Goal: Transaction & Acquisition: Purchase product/service

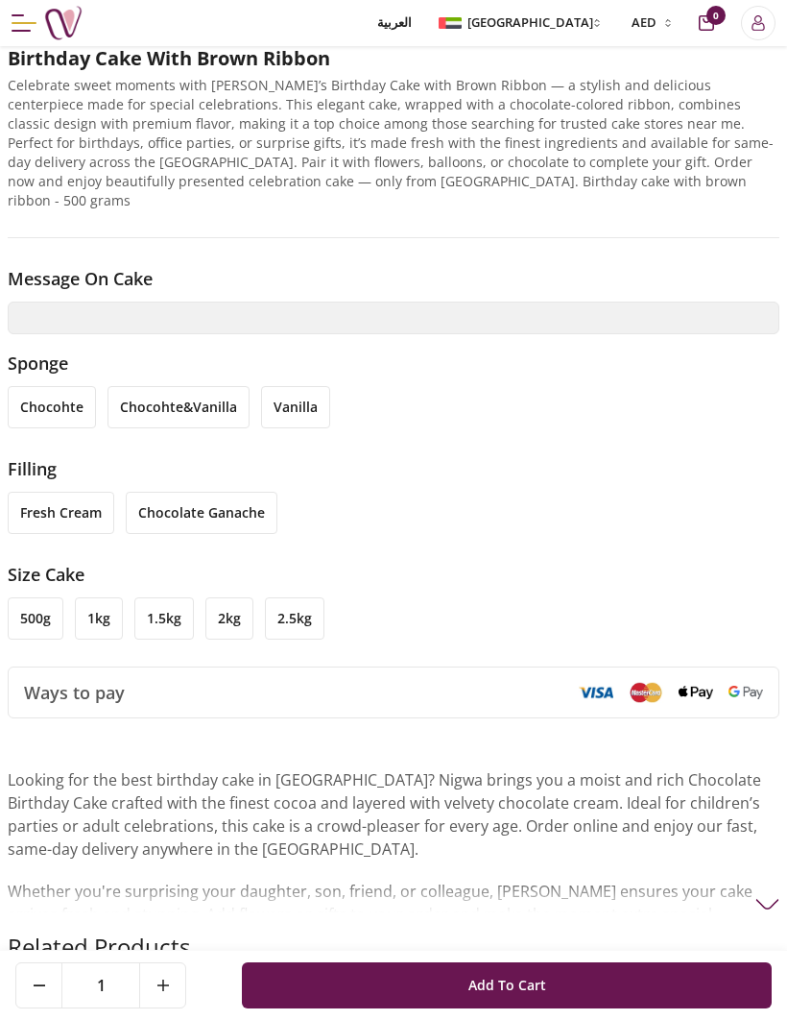
scroll to position [932, 0]
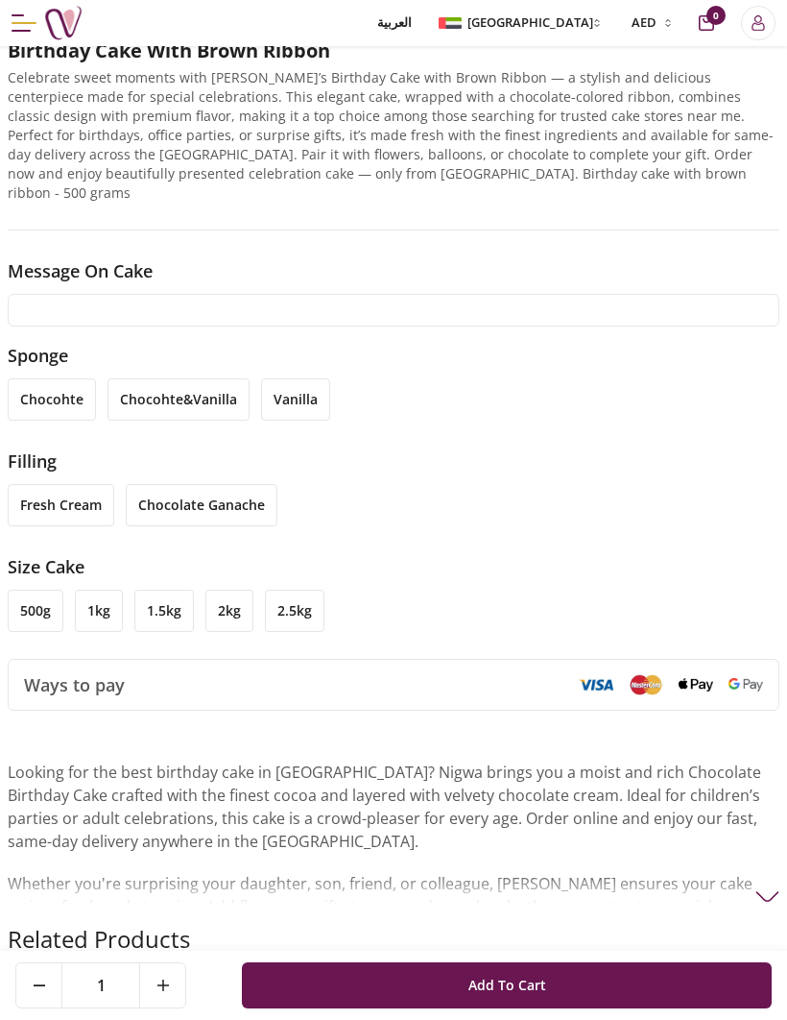
click at [239, 297] on input "text" at bounding box center [394, 310] width 772 height 33
click at [378, 306] on input "text" at bounding box center [394, 311] width 772 height 33
click at [148, 295] on input "text" at bounding box center [394, 311] width 772 height 33
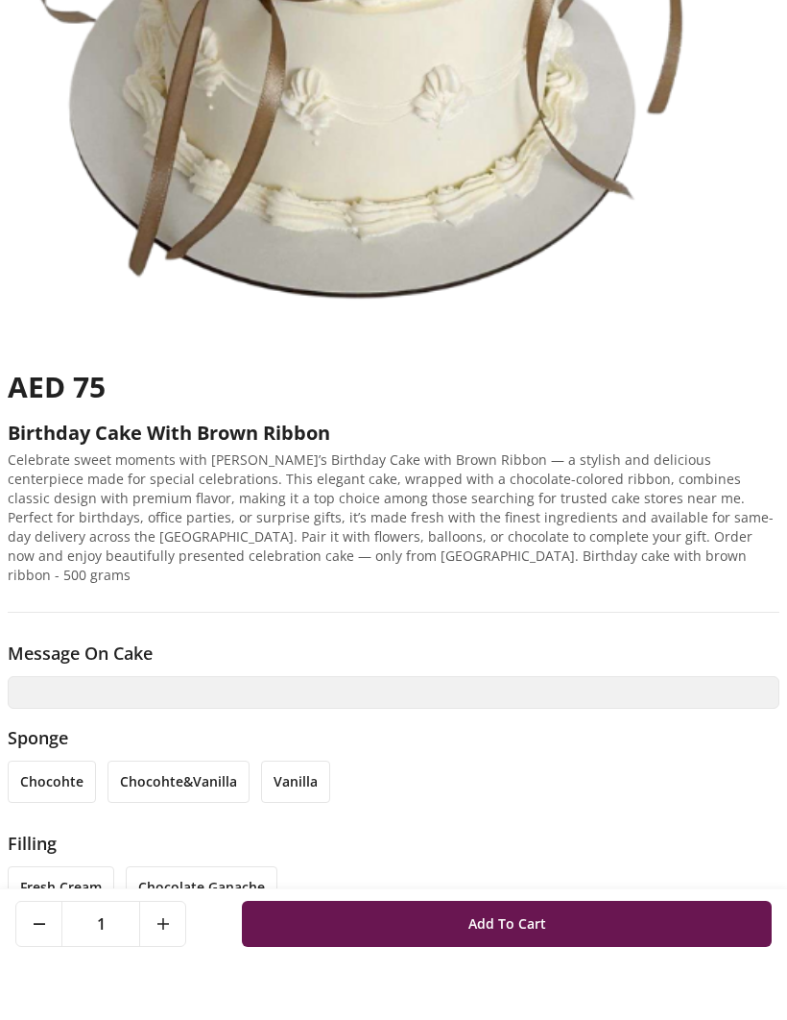
scroll to position [0, 0]
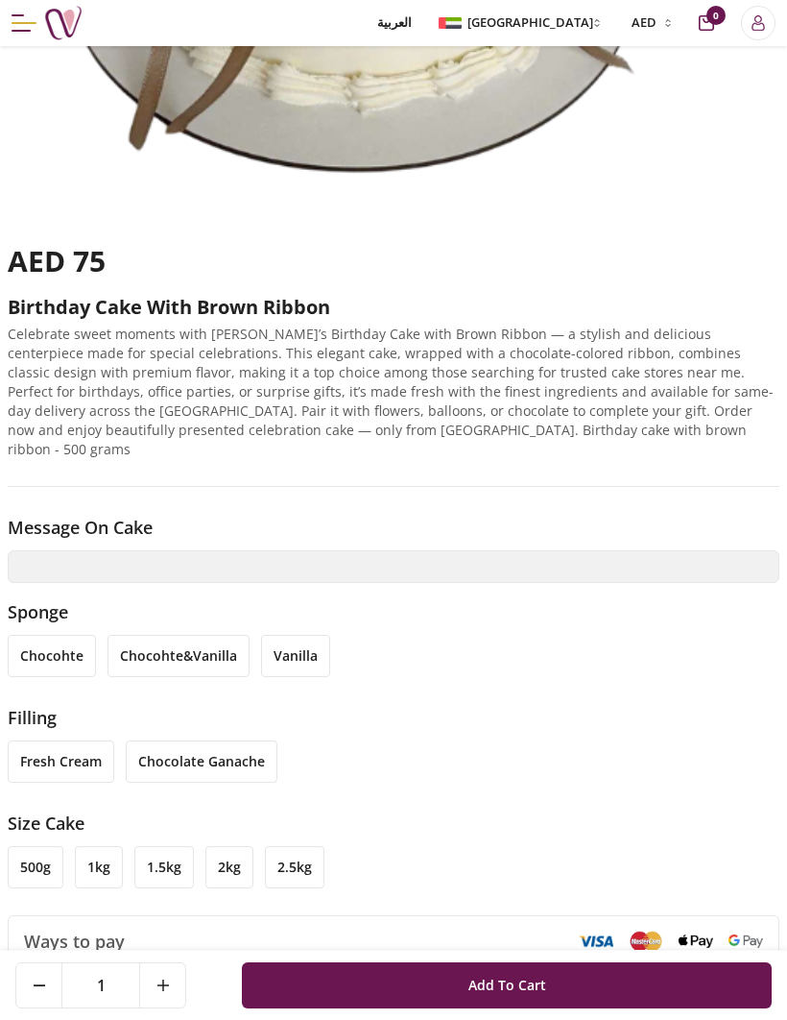
scroll to position [716, 0]
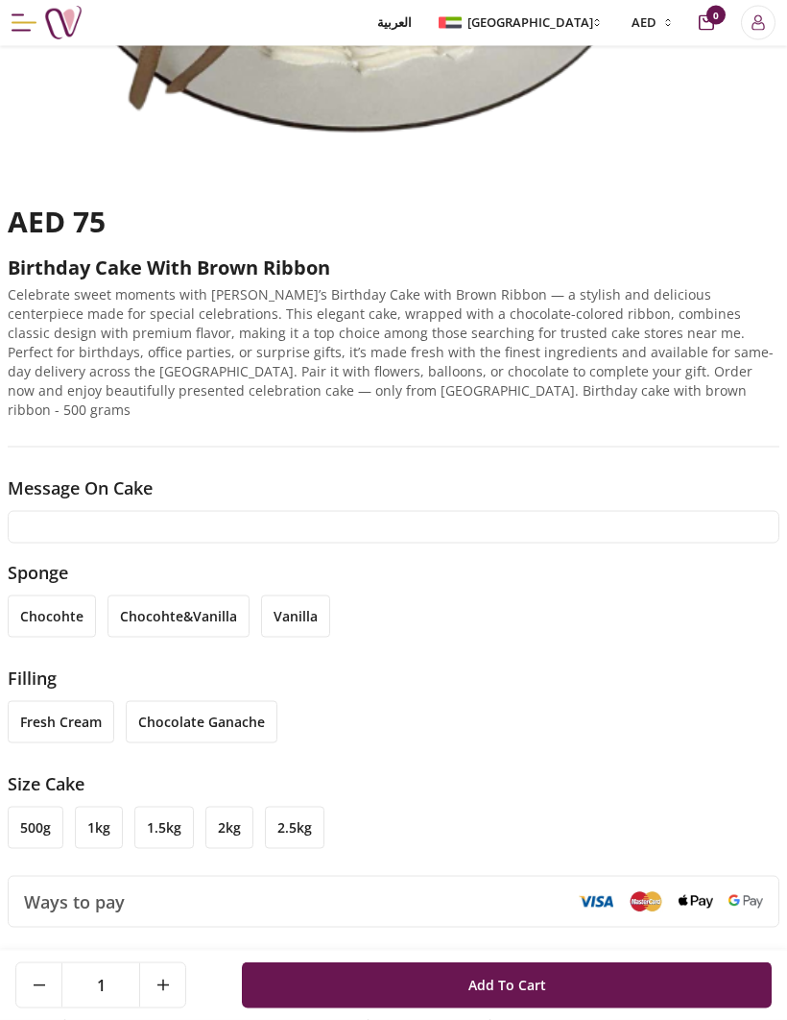
click at [410, 513] on input "text" at bounding box center [394, 527] width 772 height 33
click at [58, 511] on input "text" at bounding box center [394, 527] width 772 height 33
click at [78, 511] on input "text" at bounding box center [394, 527] width 772 height 33
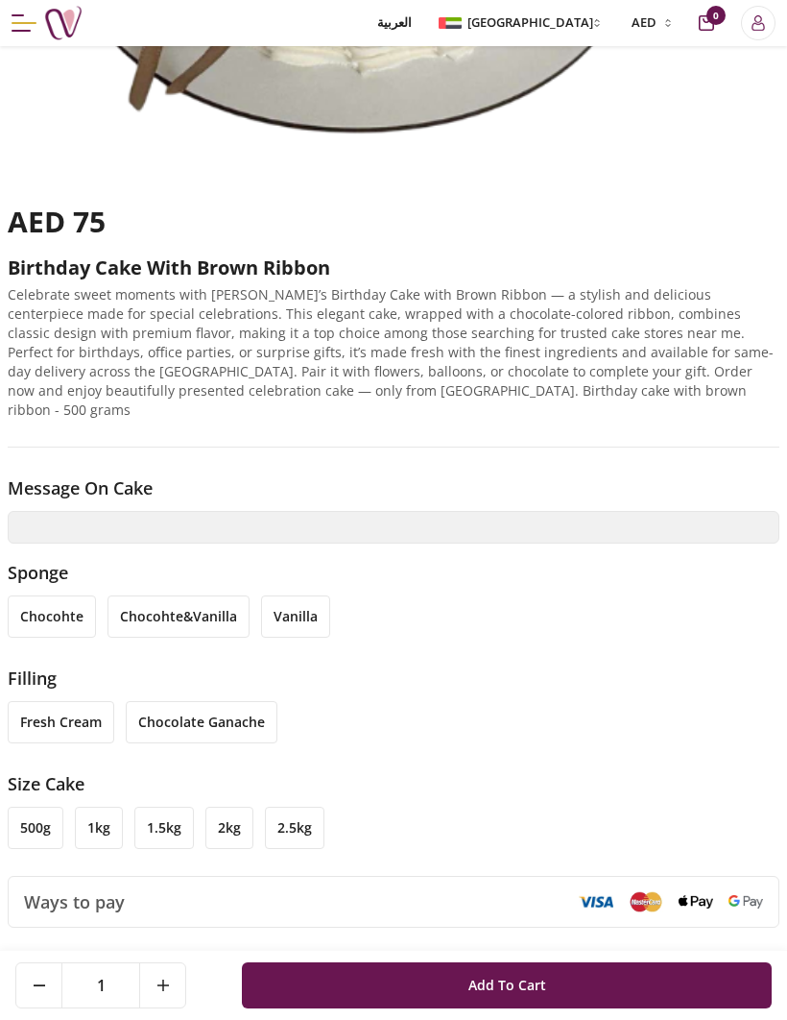
click at [292, 600] on li "vanilla" at bounding box center [295, 616] width 69 height 42
click at [178, 595] on li "chocohte&vanilla" at bounding box center [179, 616] width 142 height 42
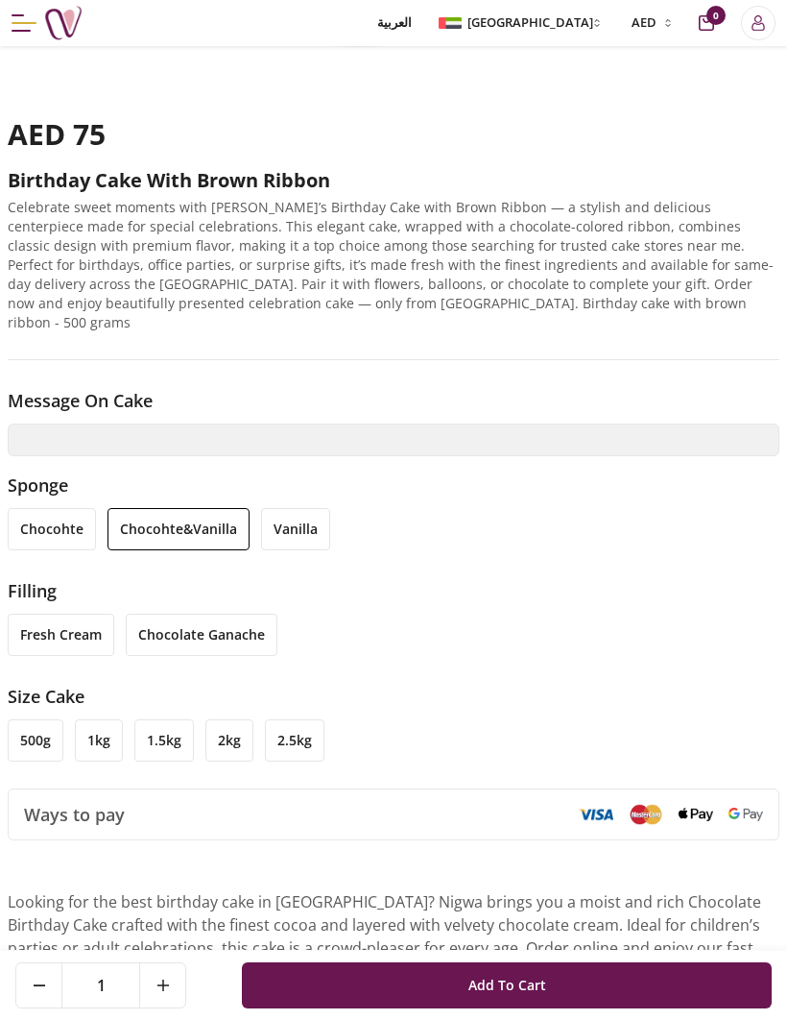
scroll to position [811, 0]
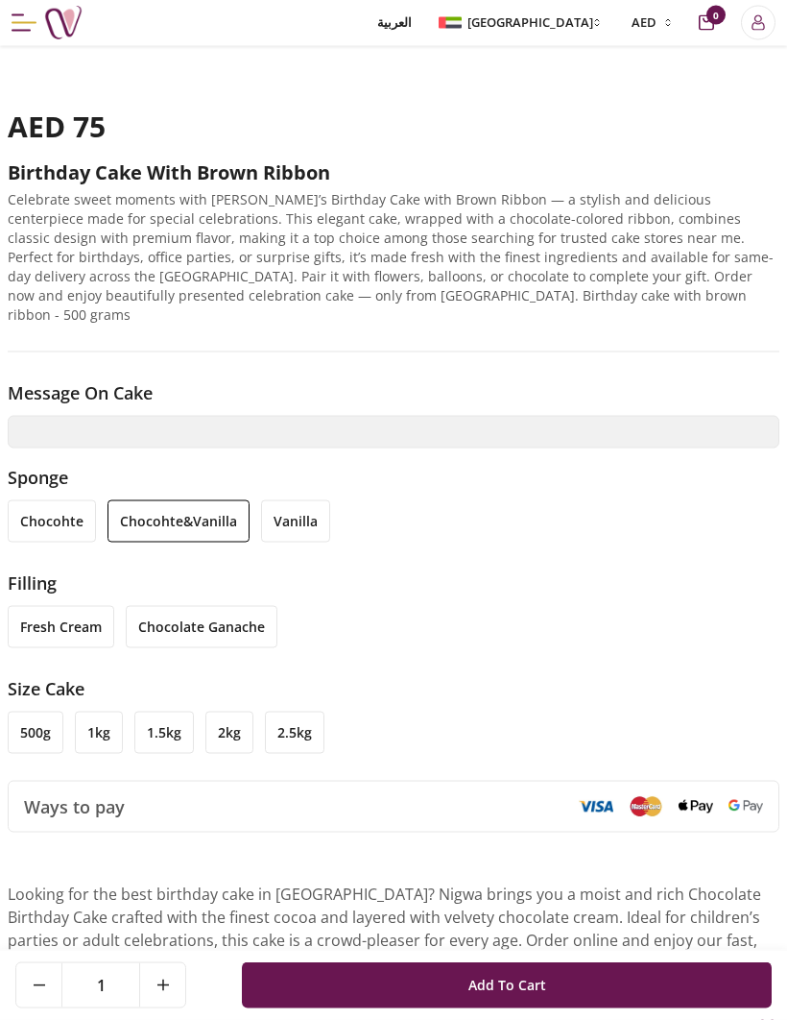
click at [91, 608] on li "fresh cream" at bounding box center [61, 627] width 107 height 42
click at [49, 713] on li "500g" at bounding box center [36, 733] width 56 height 42
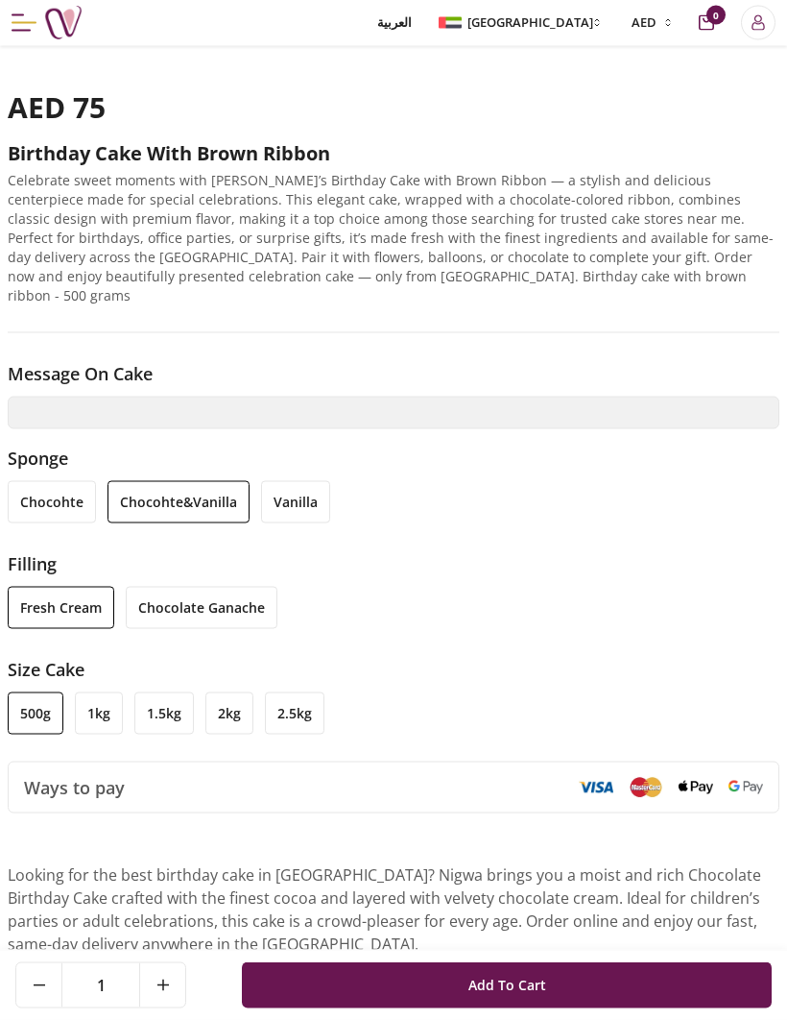
scroll to position [815, 0]
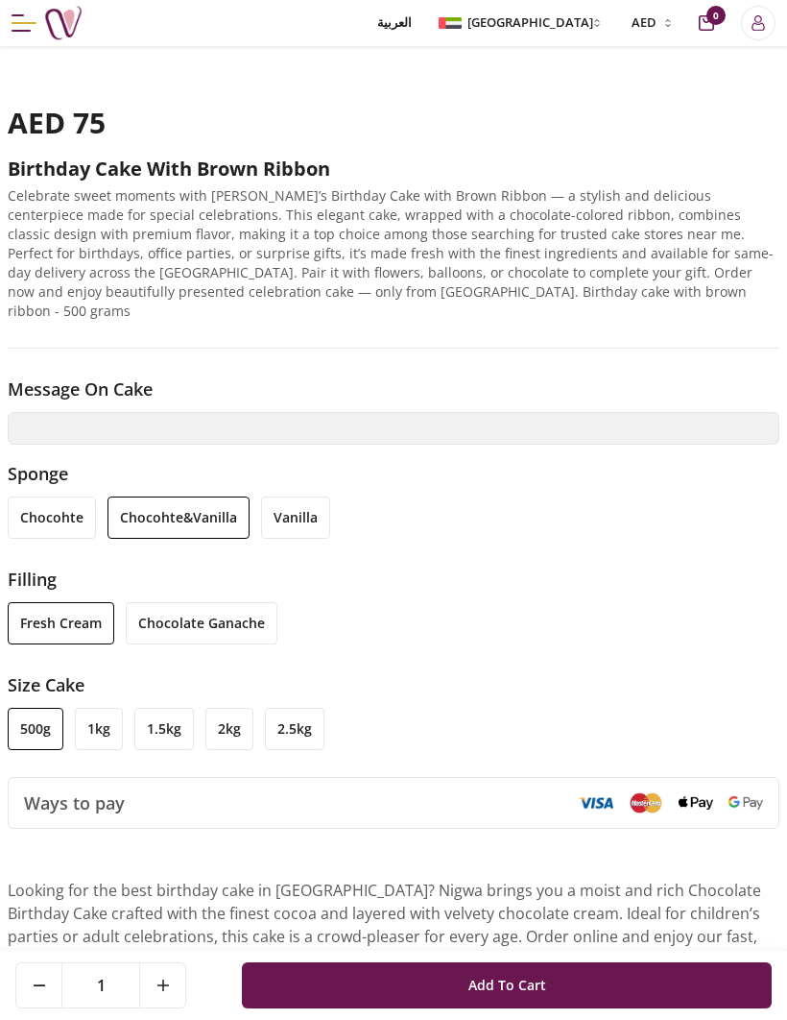
click at [98, 708] on li "1kg" at bounding box center [99, 729] width 48 height 42
click at [36, 708] on li "500g" at bounding box center [36, 729] width 56 height 42
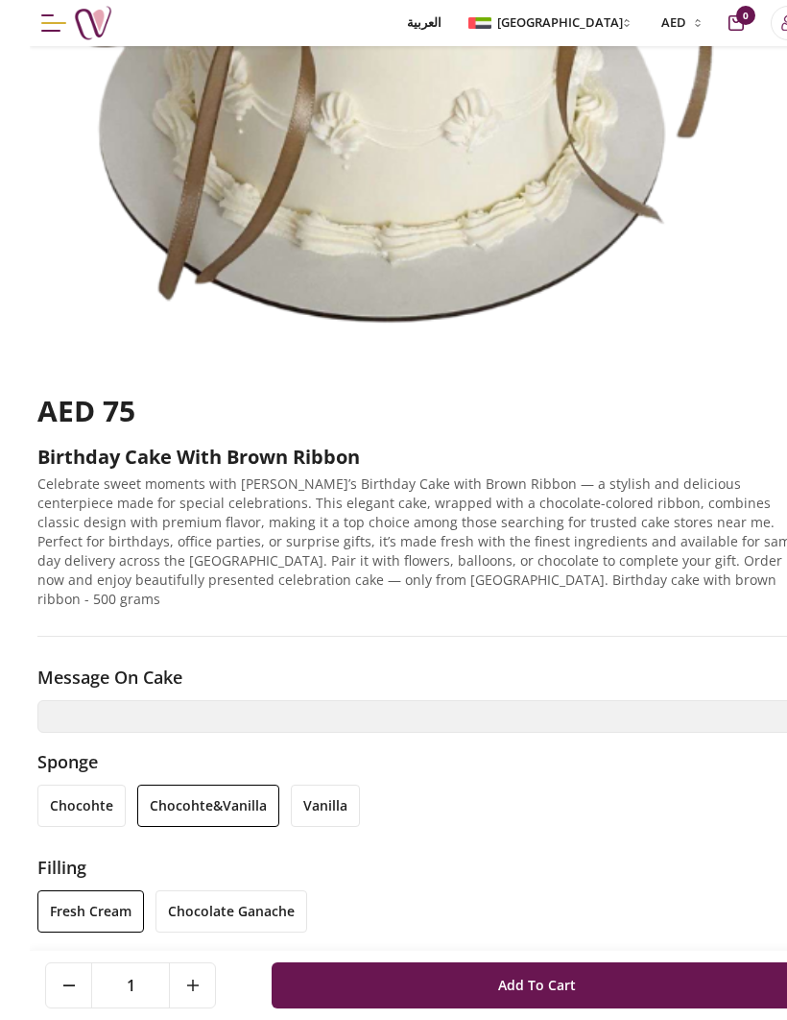
scroll to position [547, 0]
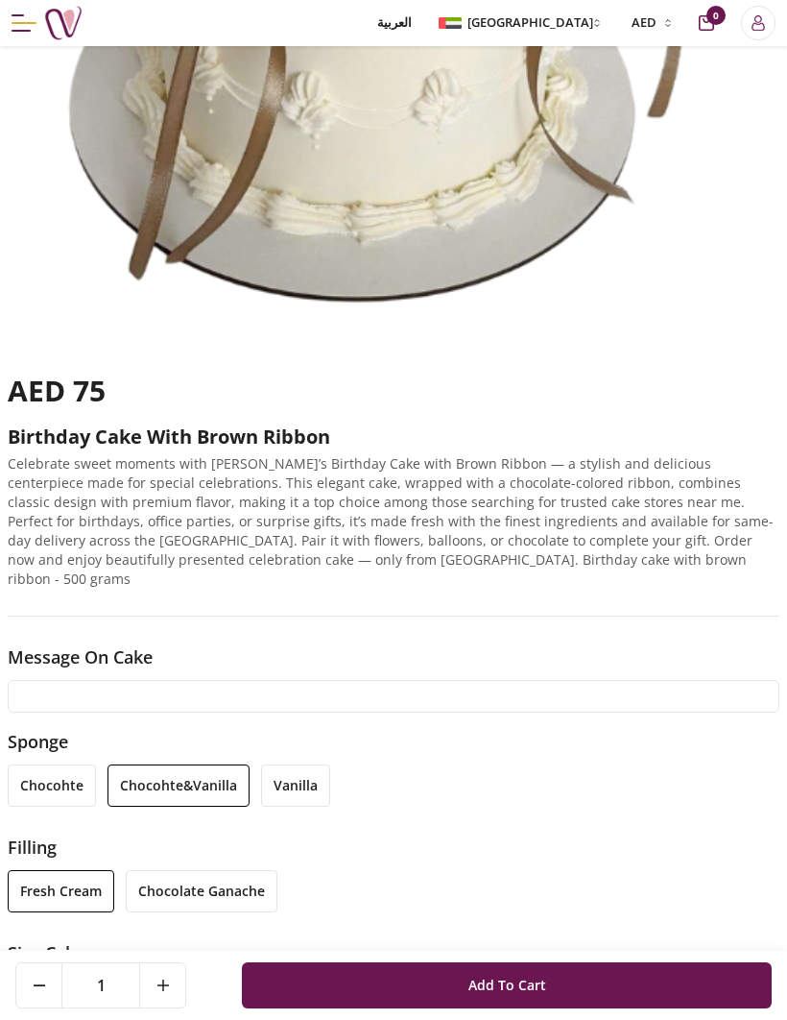
click at [481, 685] on input "text" at bounding box center [394, 696] width 772 height 33
type input "*******"
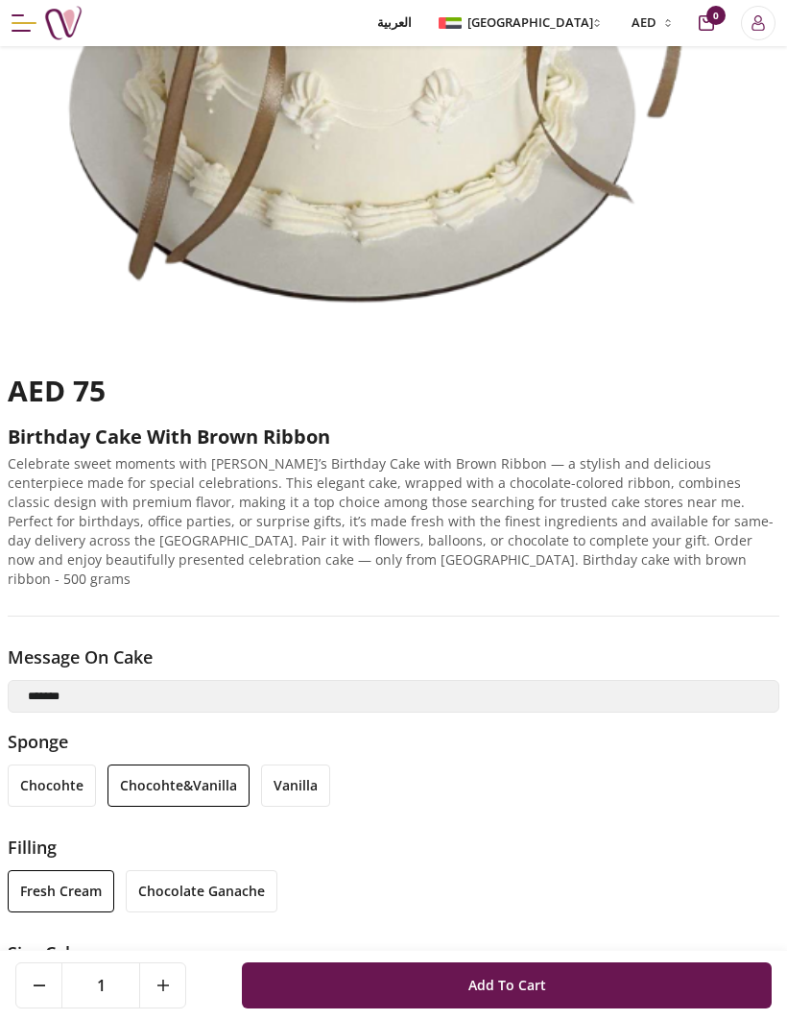
click at [613, 584] on div "AED 75 Birthday cake with brown ribbon Celebrate sweet moments with [PERSON_NAM…" at bounding box center [394, 495] width 772 height 243
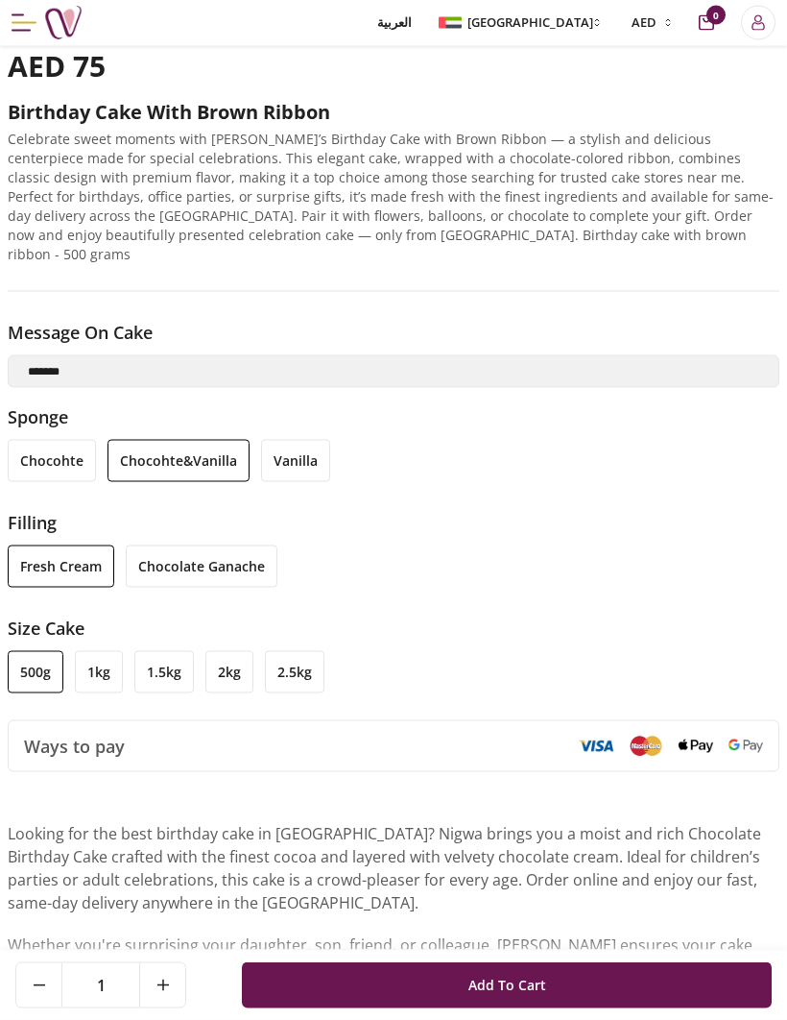
scroll to position [0, 0]
